Goal: Task Accomplishment & Management: Manage account settings

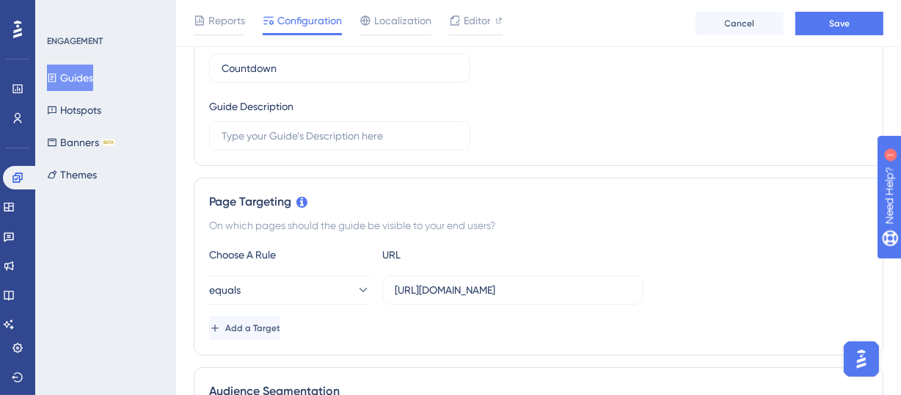
scroll to position [322, 0]
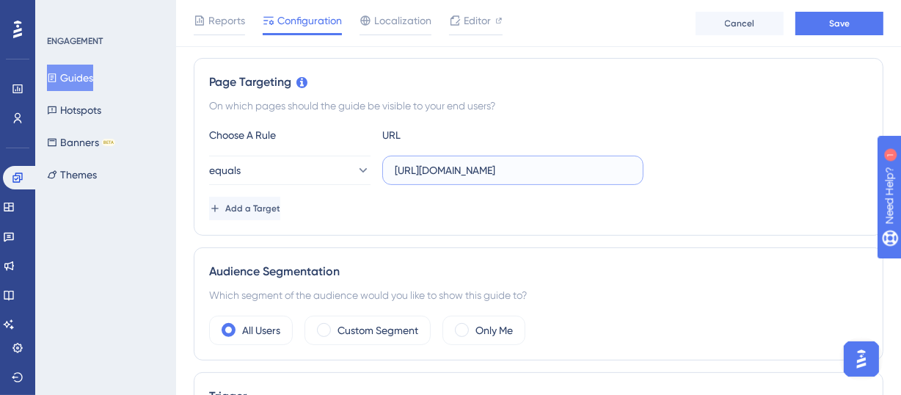
click at [541, 163] on input "[URL][DOMAIN_NAME]" at bounding box center [513, 170] width 236 height 16
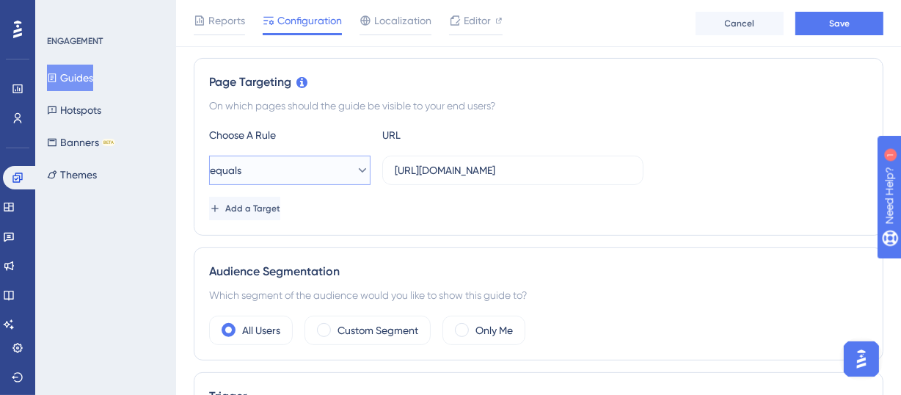
click at [327, 170] on button "equals" at bounding box center [289, 170] width 161 height 29
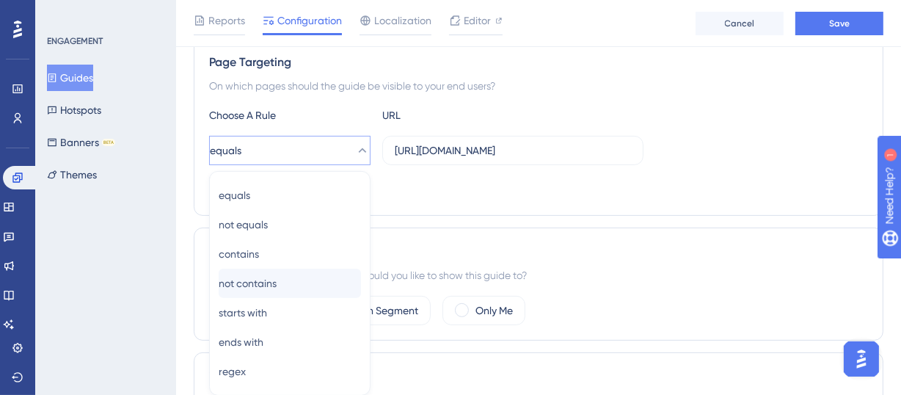
scroll to position [426, 0]
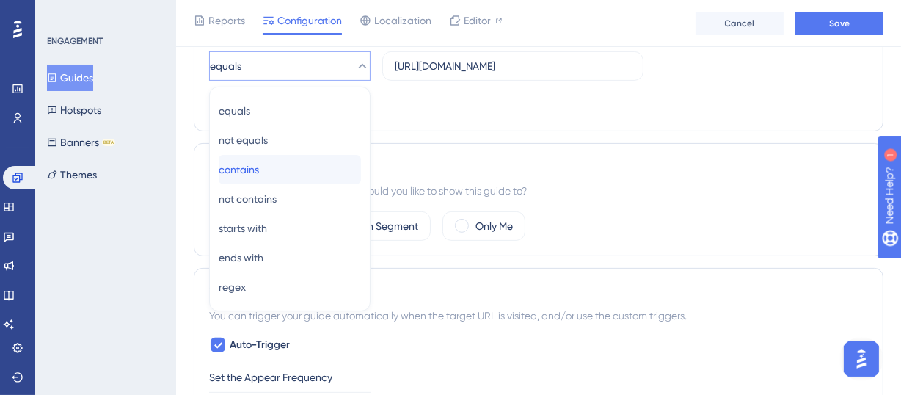
click at [271, 173] on div "contains contains" at bounding box center [290, 169] width 142 height 29
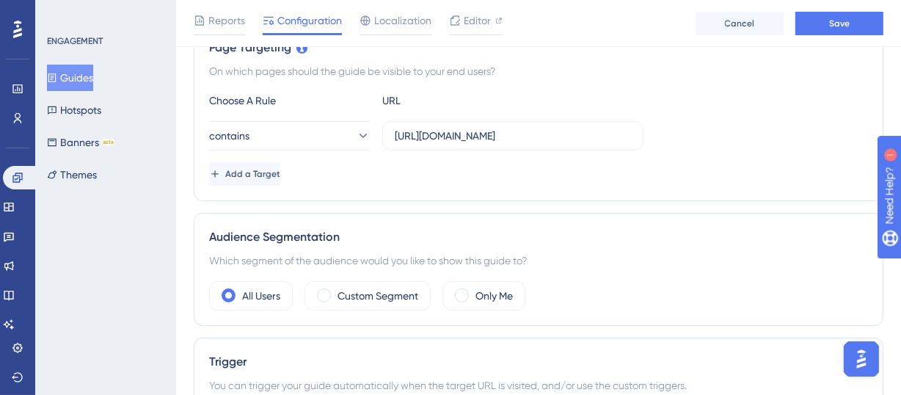
scroll to position [336, 0]
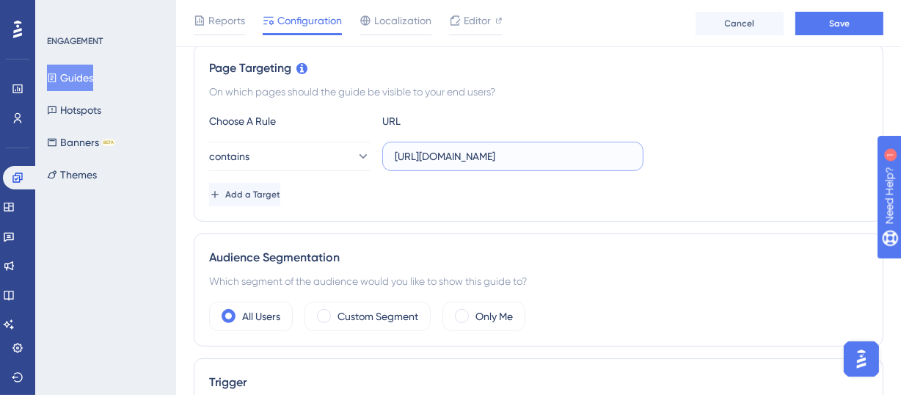
click at [452, 156] on input "[URL][DOMAIN_NAME]" at bounding box center [513, 156] width 236 height 16
type input "[DOMAIN_NAME]"
click at [395, 156] on input "[DOMAIN_NAME]" at bounding box center [513, 156] width 236 height 16
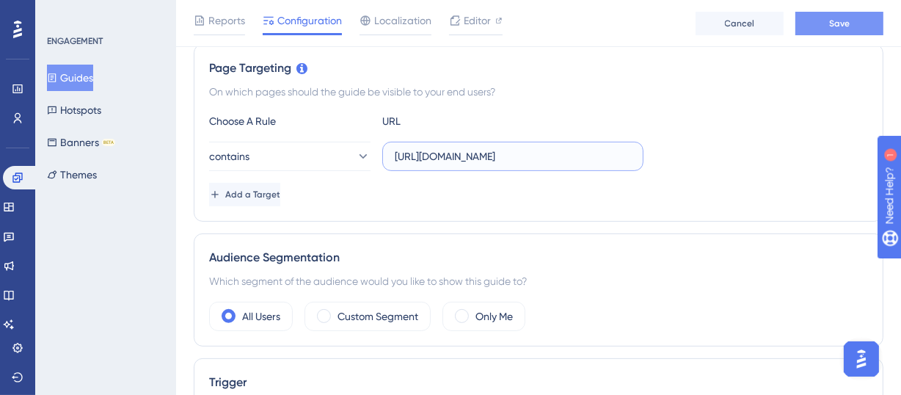
type input "[URL][DOMAIN_NAME]"
click at [844, 24] on span "Save" at bounding box center [839, 24] width 21 height 12
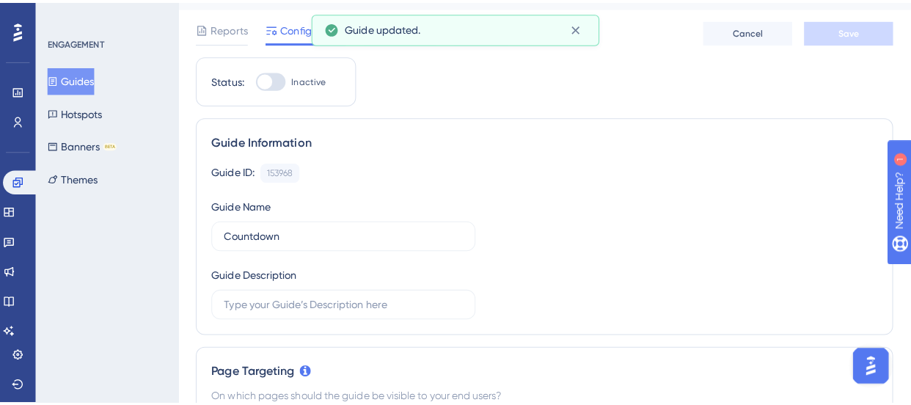
scroll to position [0, 0]
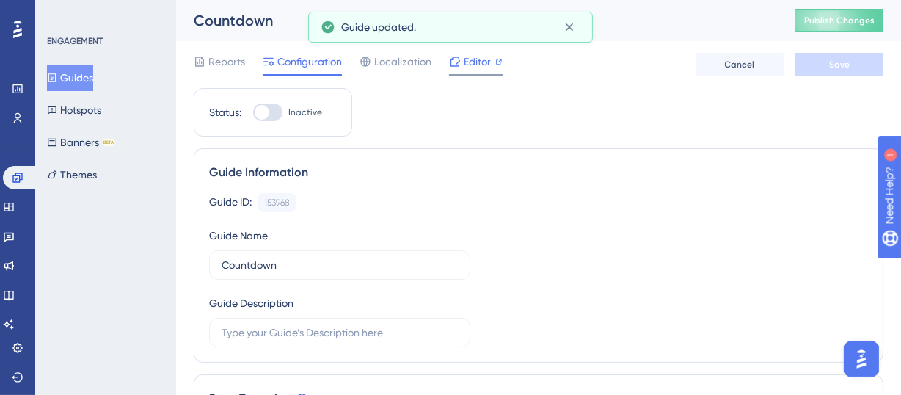
click at [487, 62] on span "Editor" at bounding box center [477, 62] width 27 height 18
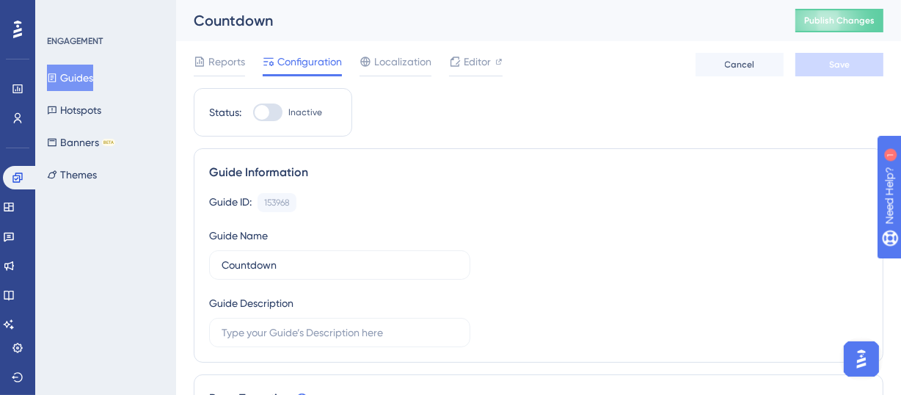
click at [266, 114] on div at bounding box center [262, 112] width 15 height 15
click at [253, 113] on input "Inactive" at bounding box center [252, 112] width 1 height 1
checkbox input "true"
click at [823, 63] on button "Save" at bounding box center [839, 64] width 88 height 23
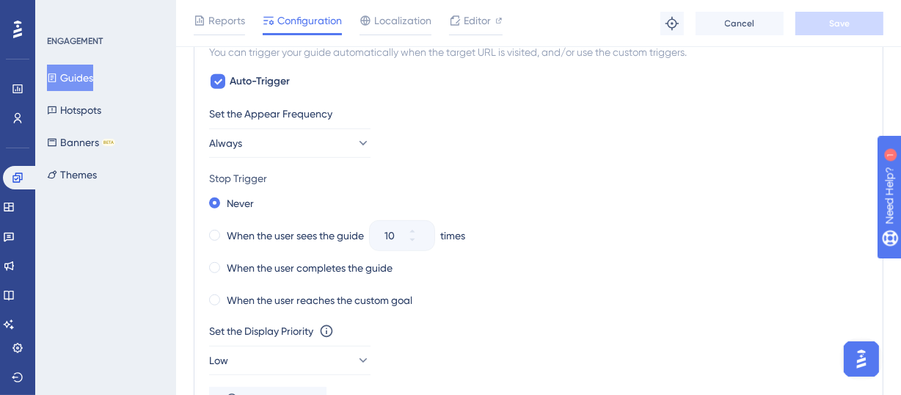
scroll to position [700, 0]
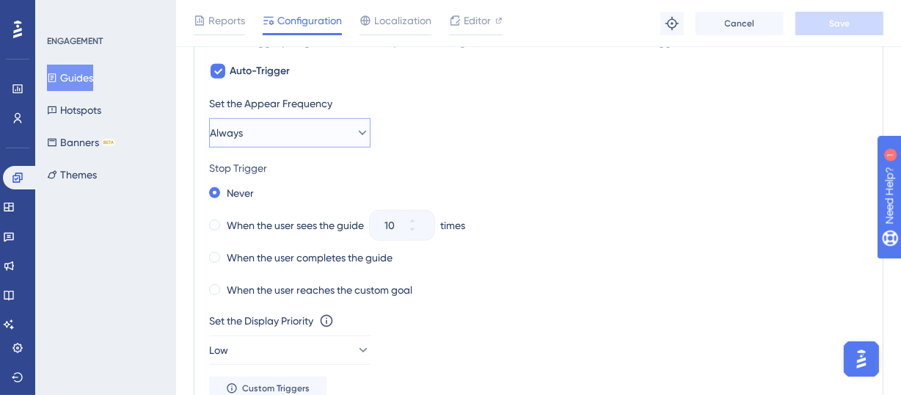
click at [355, 129] on icon at bounding box center [362, 132] width 15 height 15
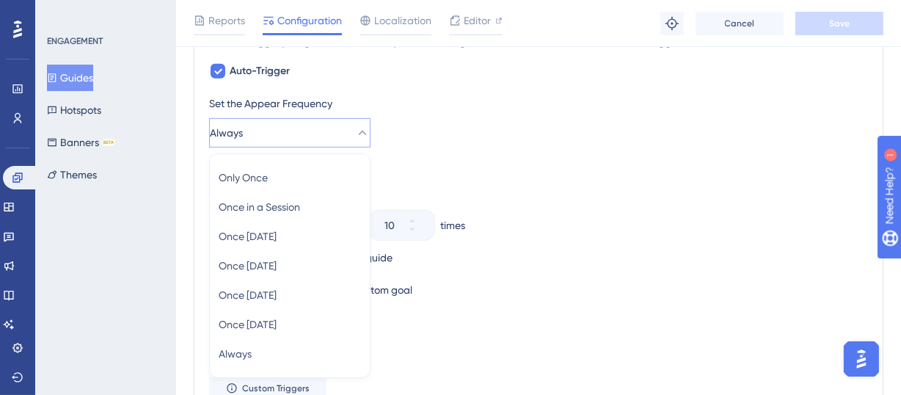
scroll to position [767, 0]
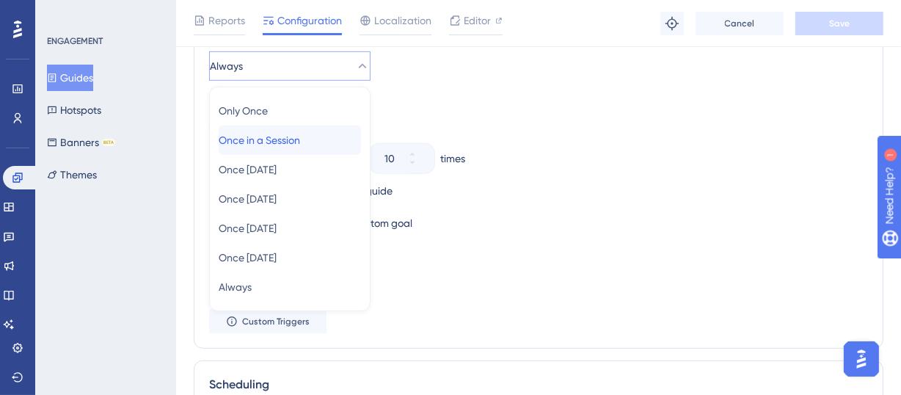
click at [296, 135] on span "Once in a Session" at bounding box center [259, 140] width 81 height 18
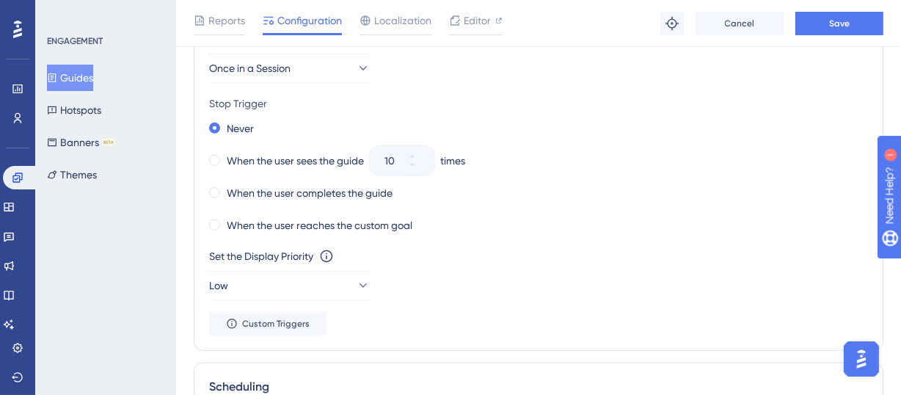
scroll to position [794, 0]
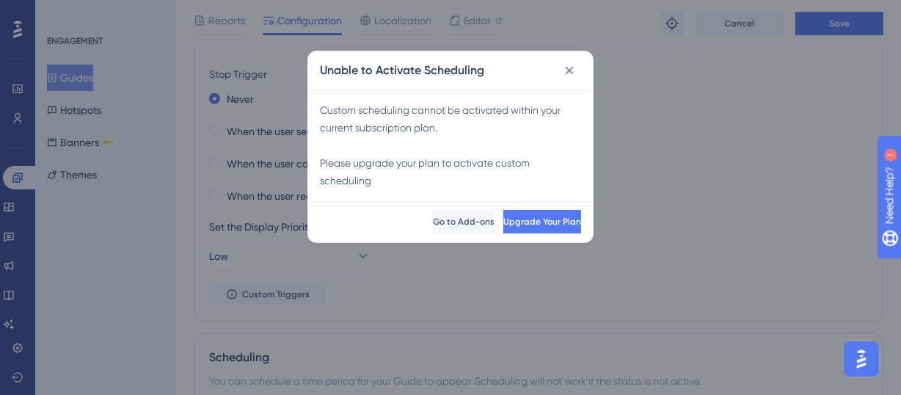
scroll to position [1062, 0]
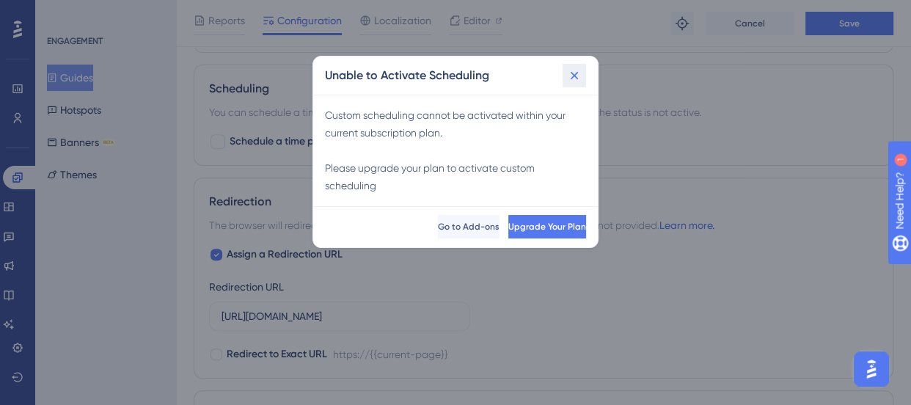
click at [575, 80] on icon at bounding box center [574, 75] width 15 height 15
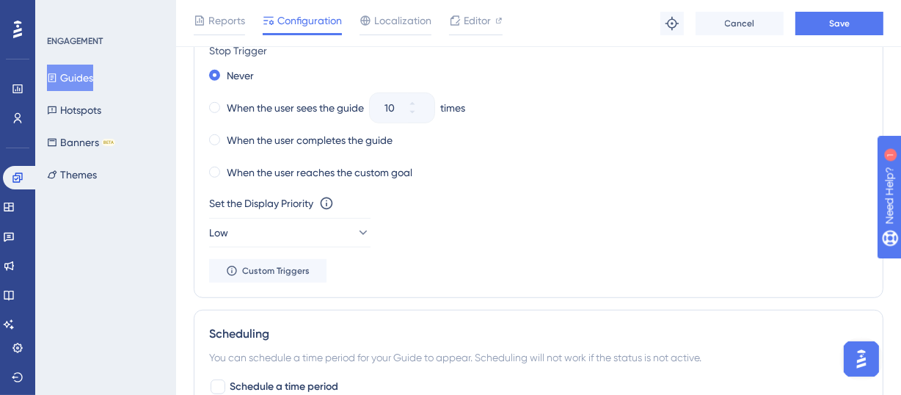
scroll to position [773, 0]
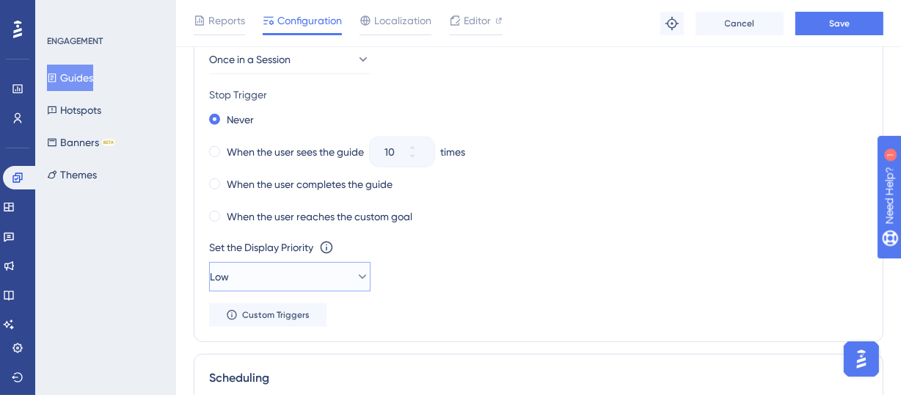
click at [338, 276] on button "Low" at bounding box center [289, 276] width 161 height 29
click at [355, 274] on icon at bounding box center [362, 276] width 15 height 15
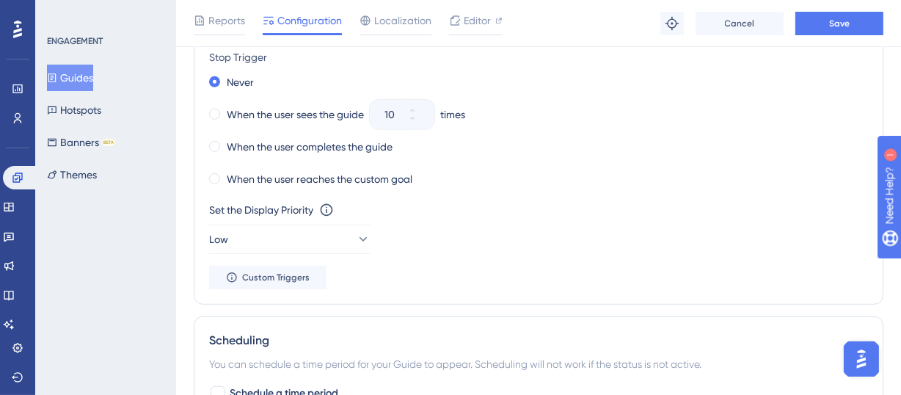
click at [373, 230] on div "Set the Display Priority This option will set the display priority between auto…" at bounding box center [538, 227] width 659 height 53
click at [337, 241] on button "Low" at bounding box center [289, 239] width 161 height 29
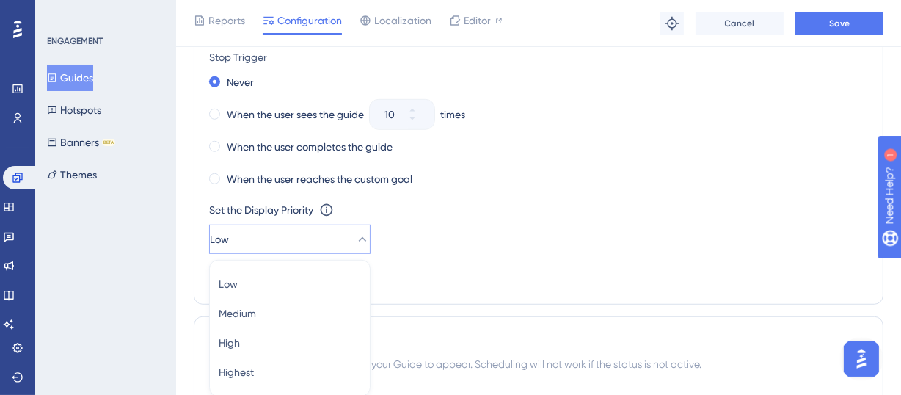
scroll to position [940, 0]
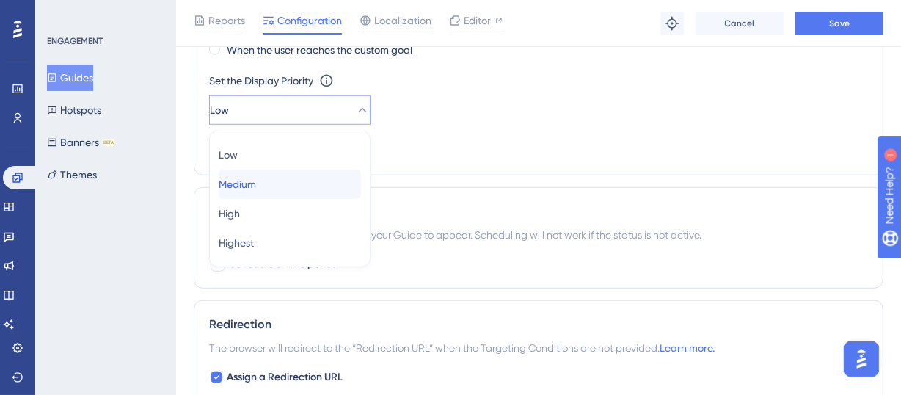
click at [277, 184] on div "Medium Medium" at bounding box center [290, 183] width 142 height 29
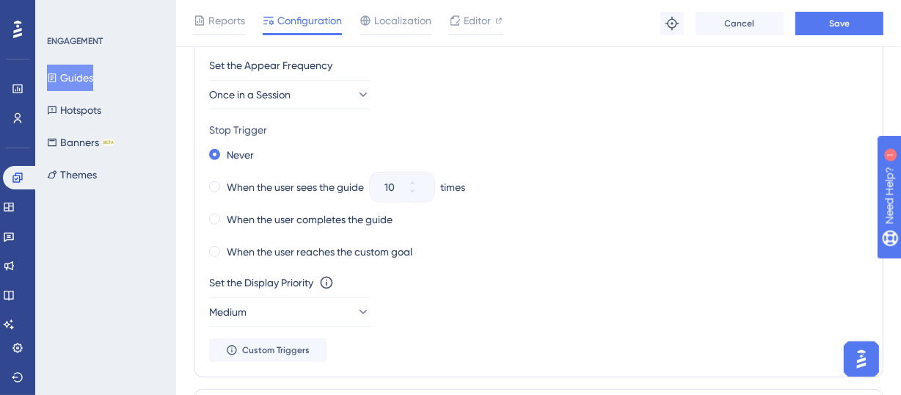
scroll to position [698, 0]
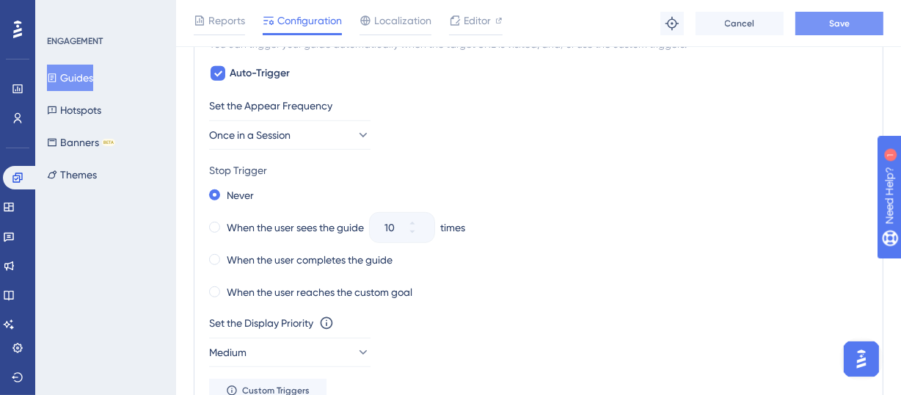
click at [836, 19] on span "Save" at bounding box center [839, 24] width 21 height 12
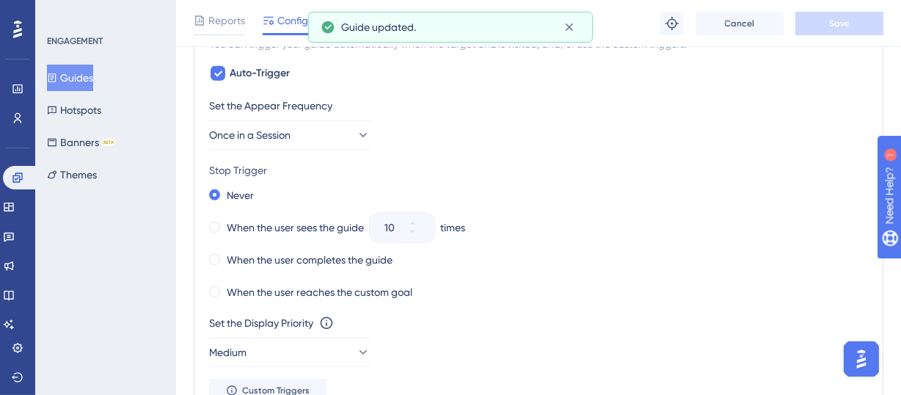
scroll to position [0, 0]
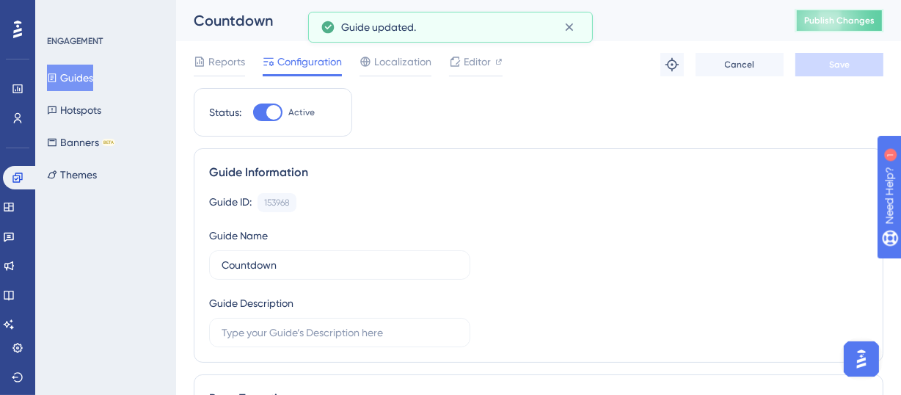
click at [864, 21] on span "Publish Changes" at bounding box center [839, 21] width 70 height 12
